Goal: Navigation & Orientation: Find specific page/section

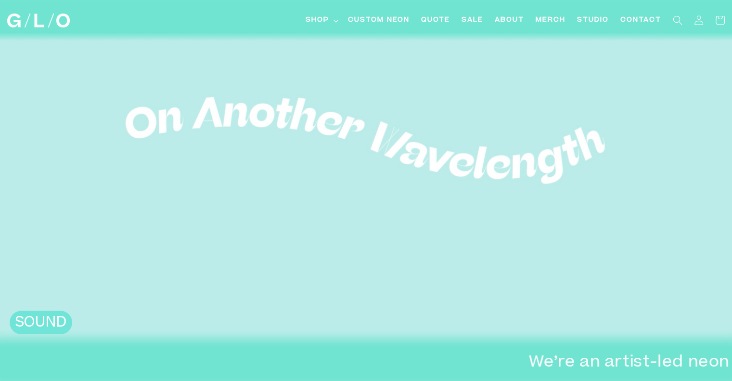
scroll to position [144, 0]
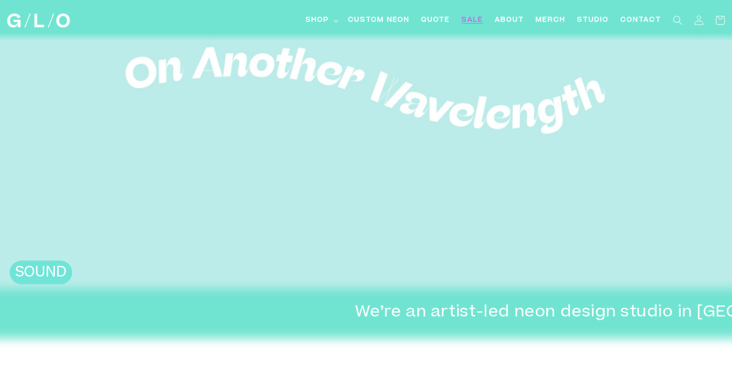
click at [470, 21] on span "SALE" at bounding box center [473, 20] width 22 height 10
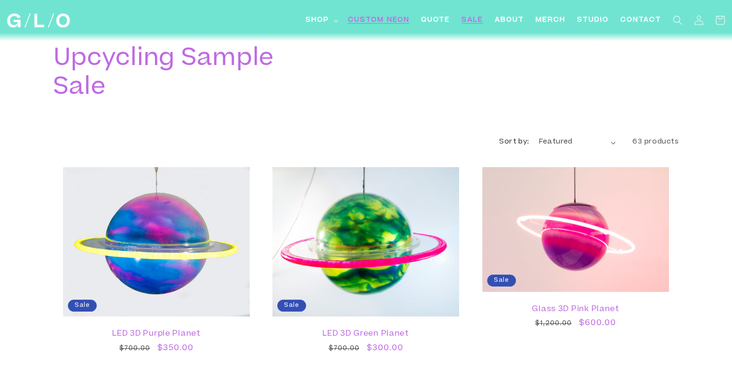
click at [373, 17] on span "Custom Neon" at bounding box center [379, 20] width 62 height 10
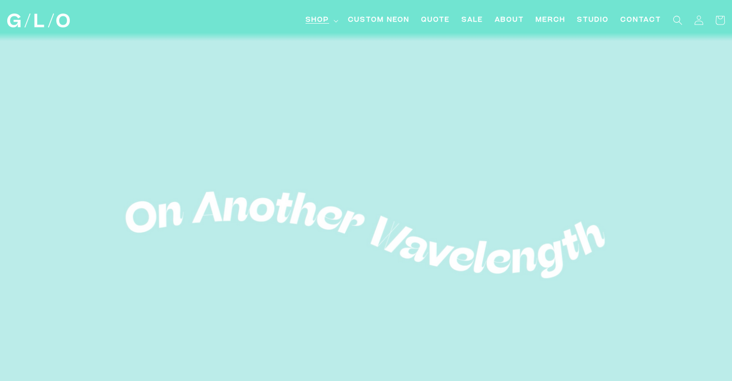
click at [326, 21] on span "Shop" at bounding box center [318, 20] width 24 height 10
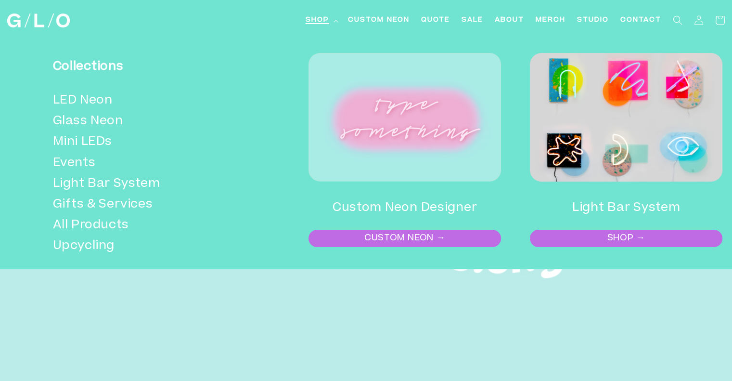
click at [416, 235] on link "CUSTOM NEON →" at bounding box center [405, 238] width 191 height 15
